Goal: Obtain resource: Download file/media

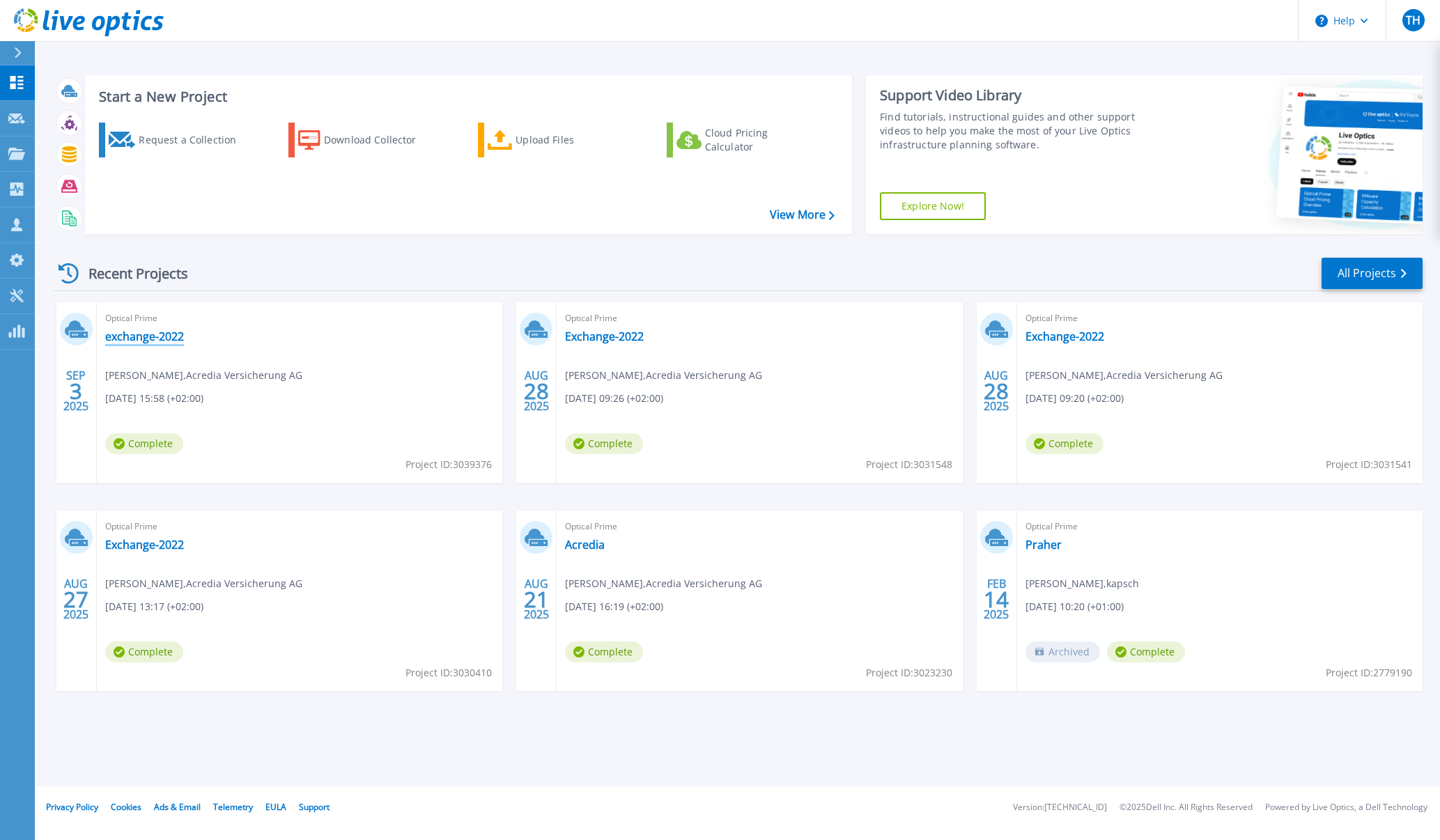
click at [159, 335] on link "exchange-2022" at bounding box center [144, 336] width 79 height 14
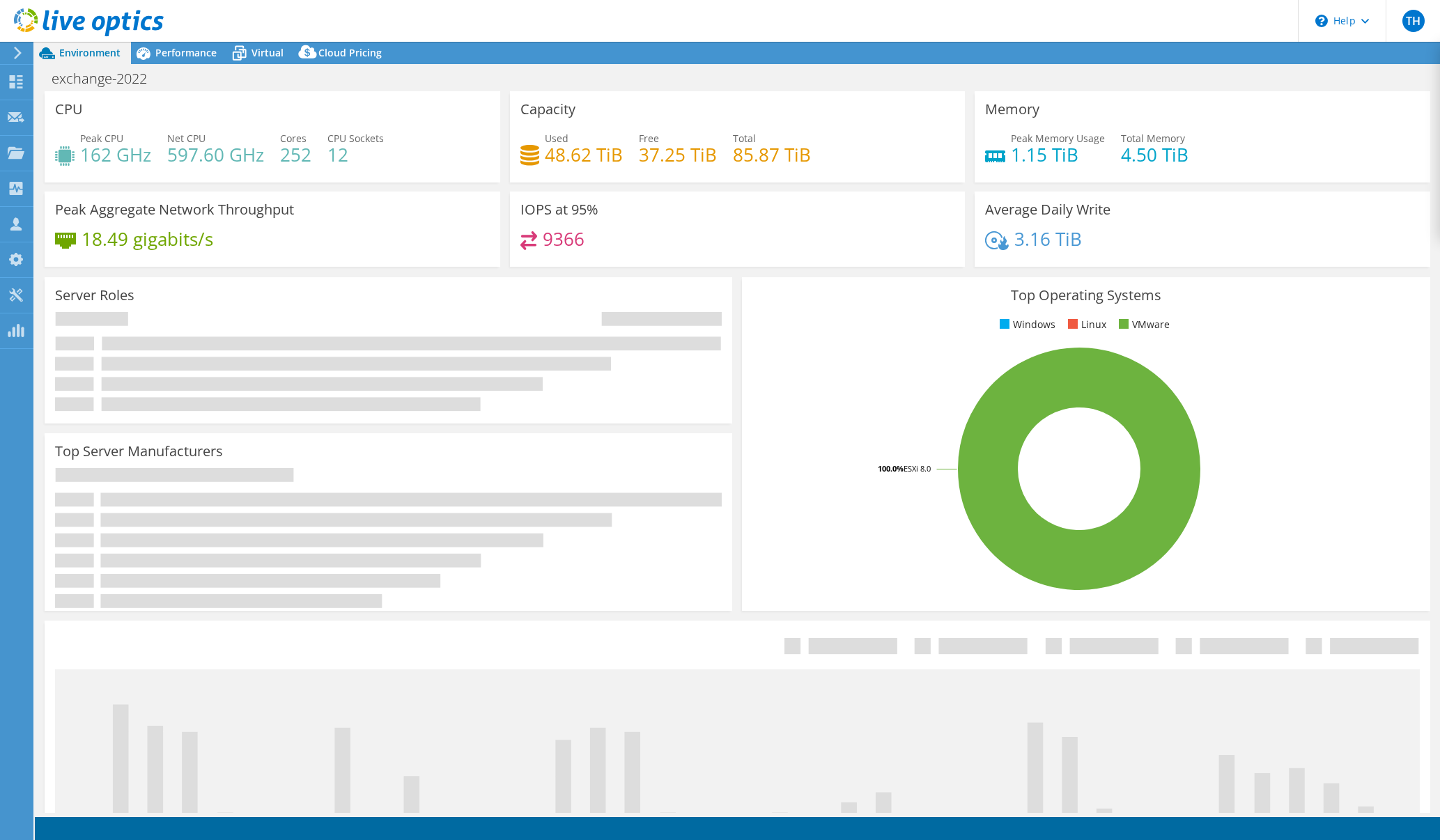
select select "USD"
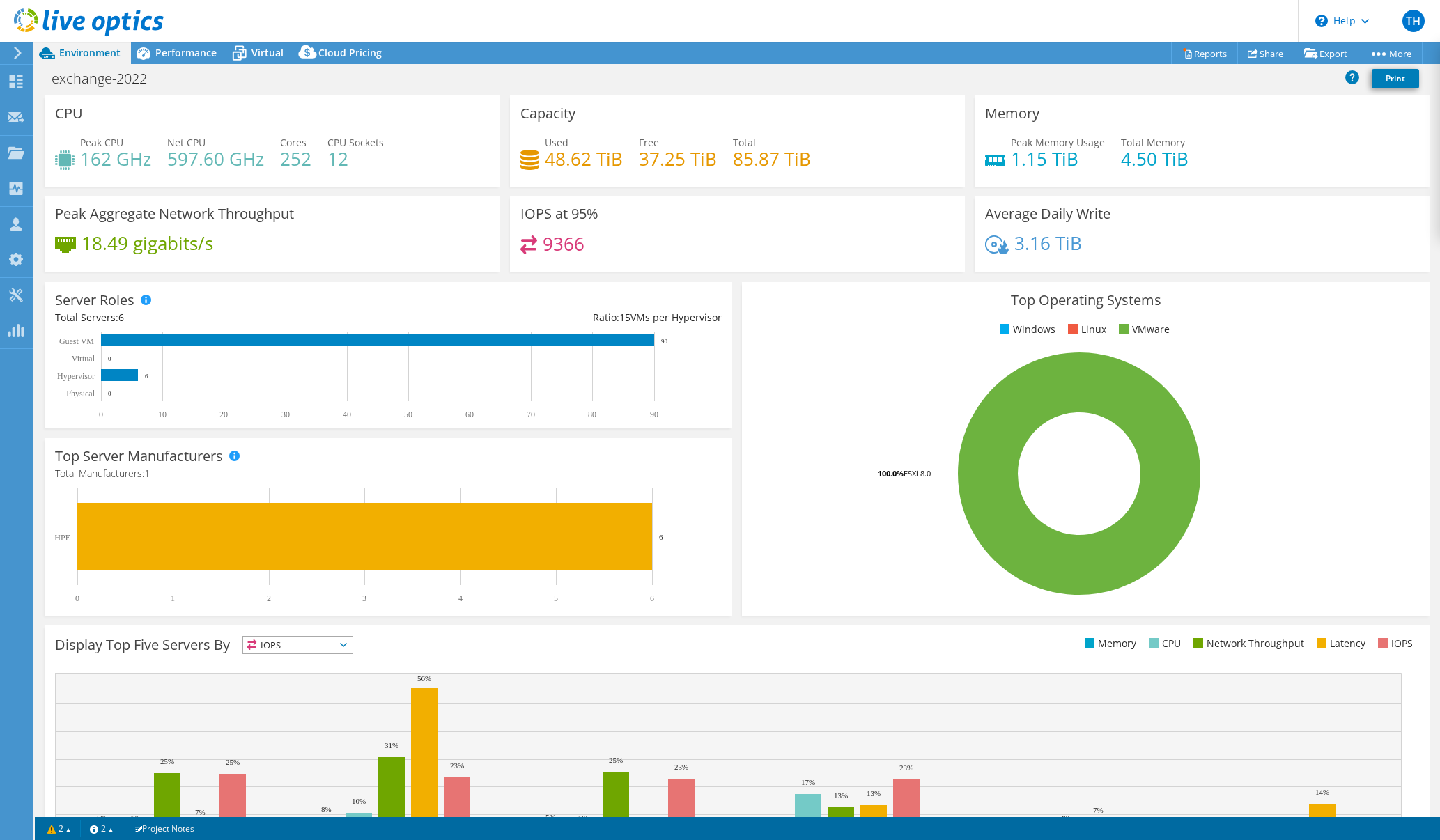
click at [204, 279] on div "Server Roles Physical Servers represent bare metal servers that were targets of…" at bounding box center [388, 355] width 697 height 156
click at [1190, 51] on link "Reports" at bounding box center [1204, 53] width 67 height 21
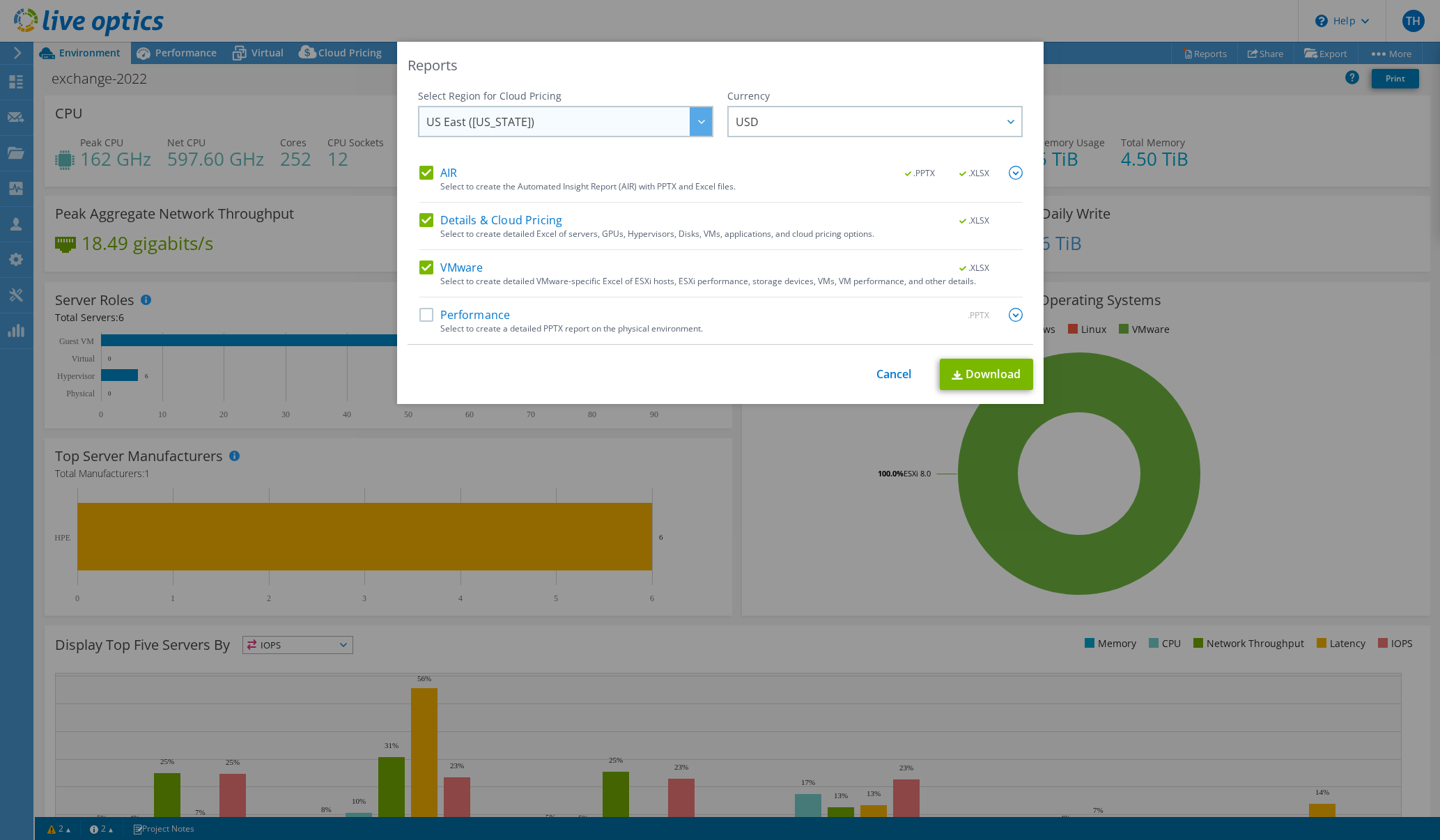
click at [578, 129] on span "US East ([US_STATE])" at bounding box center [570, 122] width 286 height 29
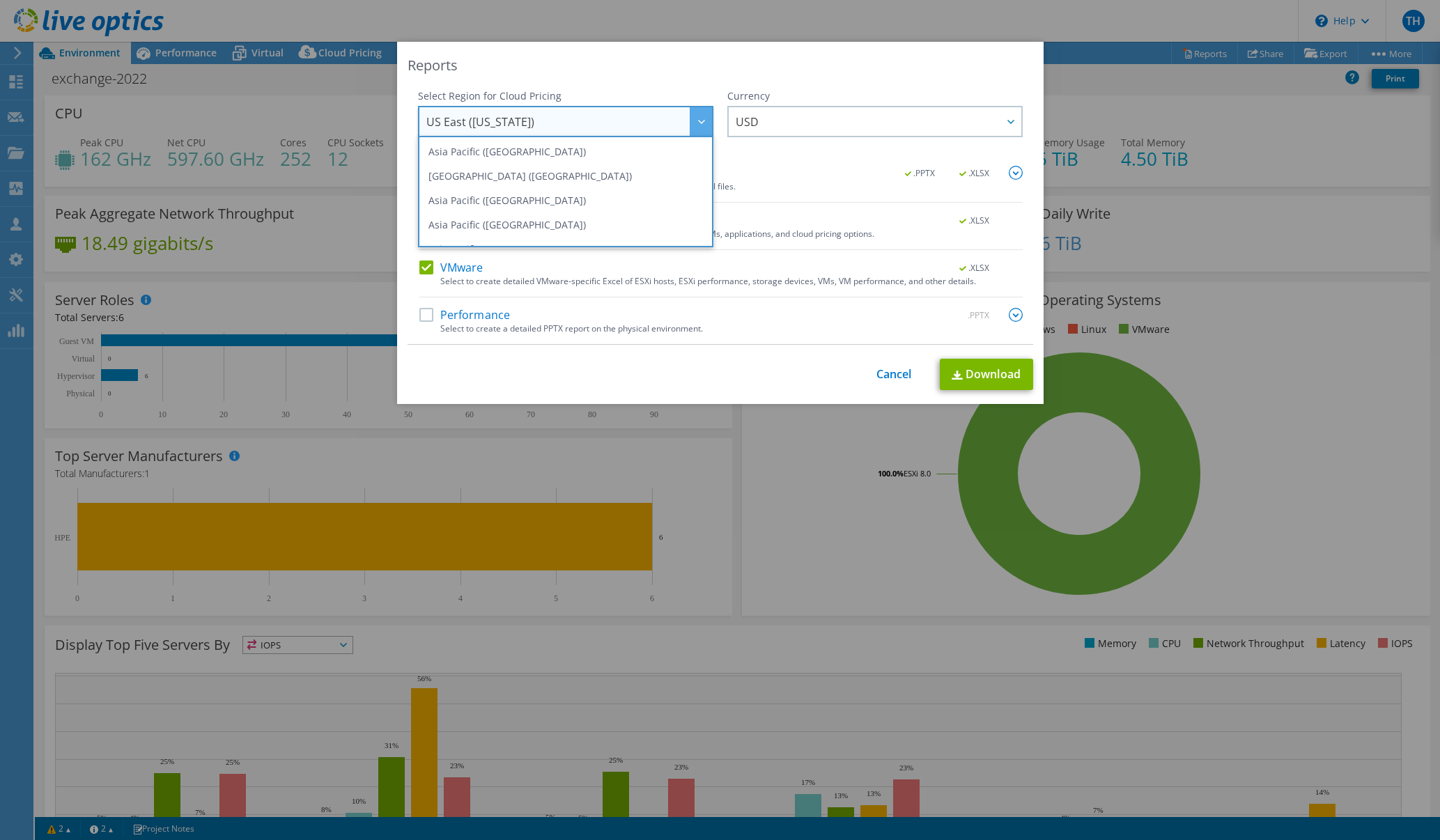
click at [668, 94] on div "Select Region for Cloud Pricing" at bounding box center [565, 96] width 296 height 14
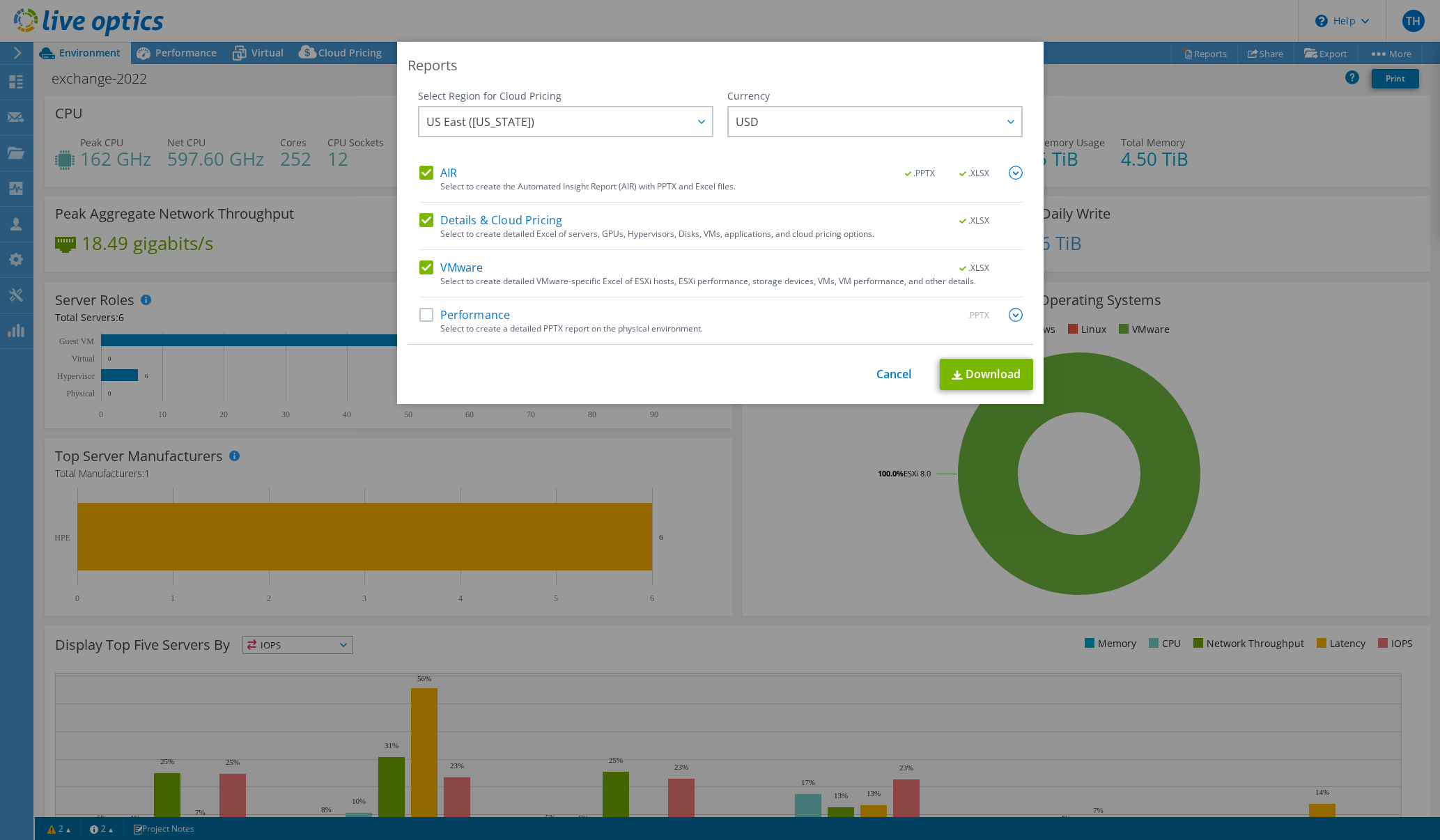
click at [424, 225] on label "Details & Cloud Pricing" at bounding box center [491, 220] width 144 height 14
click at [0, 0] on input "Details & Cloud Pricing" at bounding box center [0, 0] width 0 height 0
click at [424, 164] on div "Select Region for Cloud Pricing Asia Pacific ([GEOGRAPHIC_DATA]) [GEOGRAPHIC_DA…" at bounding box center [565, 127] width 296 height 77
click at [423, 170] on label "AIR" at bounding box center [438, 172] width 38 height 14
click at [0, 0] on input "AIR" at bounding box center [0, 0] width 0 height 0
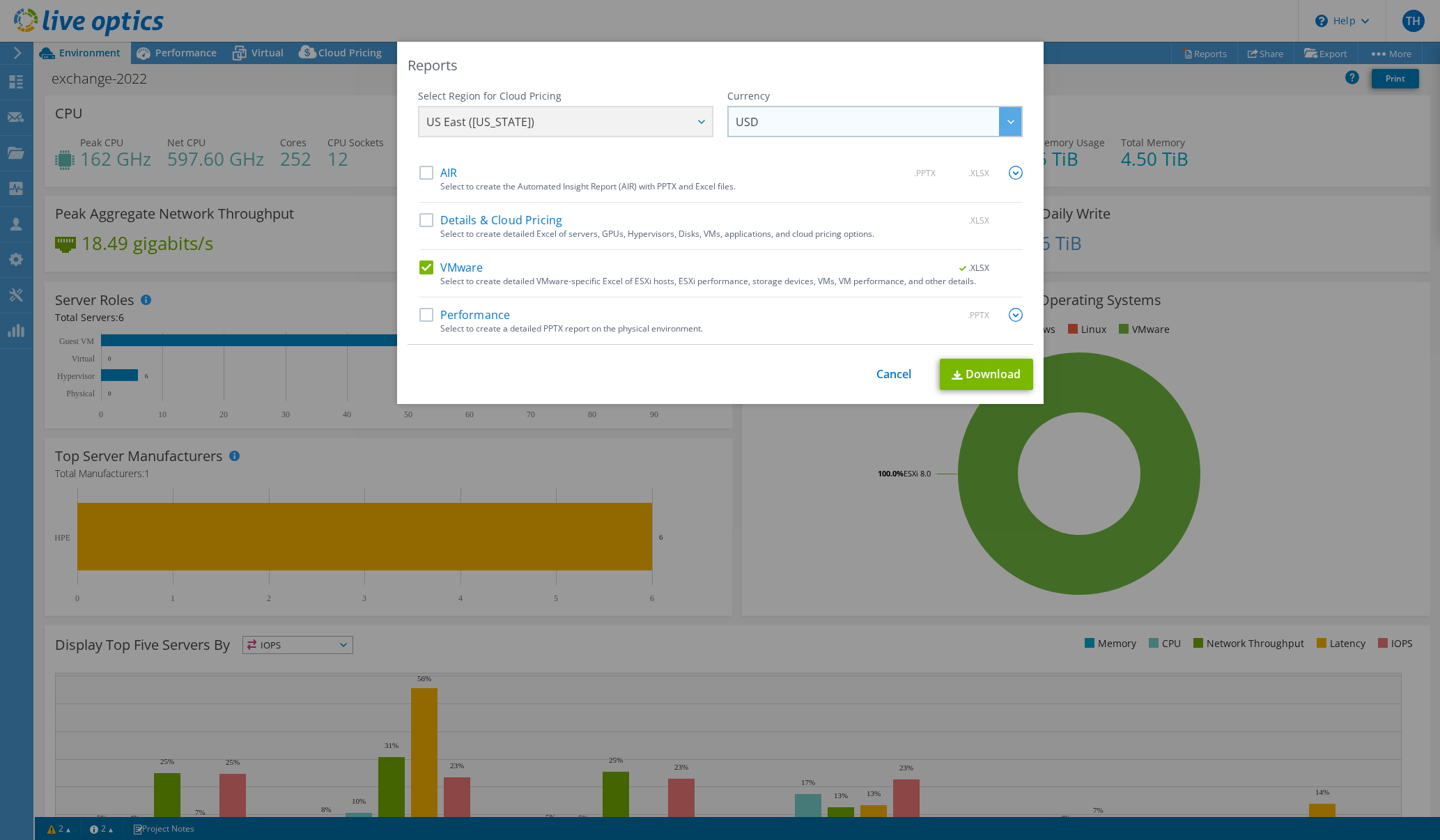
click at [777, 130] on span "USD" at bounding box center [878, 122] width 286 height 29
click at [758, 142] on li "EUR" at bounding box center [875, 137] width 288 height 24
click at [645, 130] on div "US East ([US_STATE]) [GEOGRAPHIC_DATA] ([GEOGRAPHIC_DATA]) [GEOGRAPHIC_DATA] ([…" at bounding box center [565, 123] width 296 height 35
click at [960, 365] on link "Download" at bounding box center [986, 374] width 94 height 32
